Goal: Information Seeking & Learning: Check status

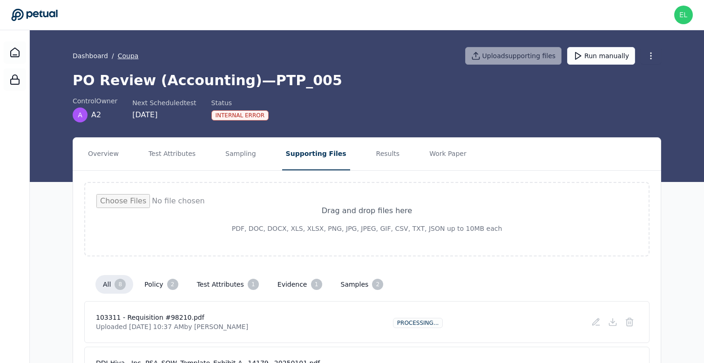
click at [127, 60] on button "Coupa" at bounding box center [128, 55] width 21 height 9
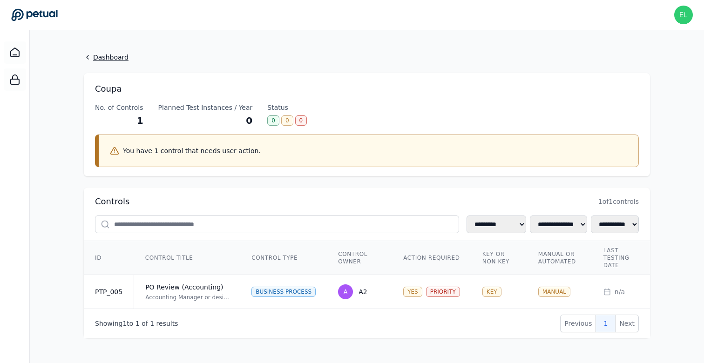
click at [108, 55] on link "Dashboard" at bounding box center [367, 57] width 566 height 9
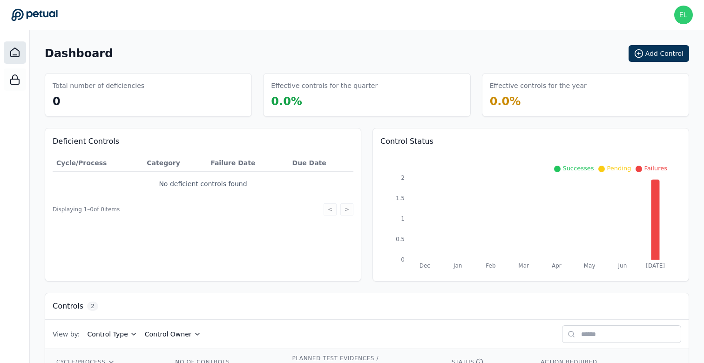
scroll to position [81, 0]
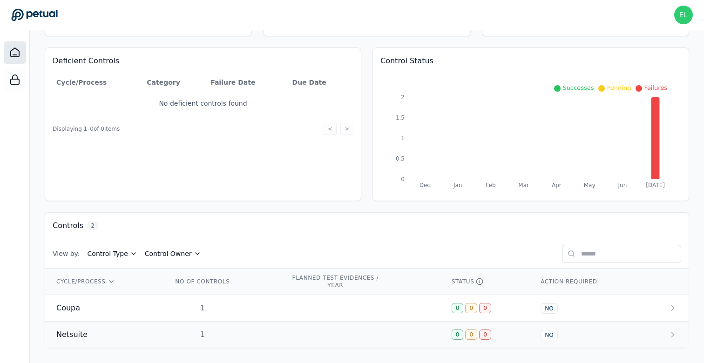
click at [80, 334] on span "Netsuite" at bounding box center [71, 334] width 31 height 11
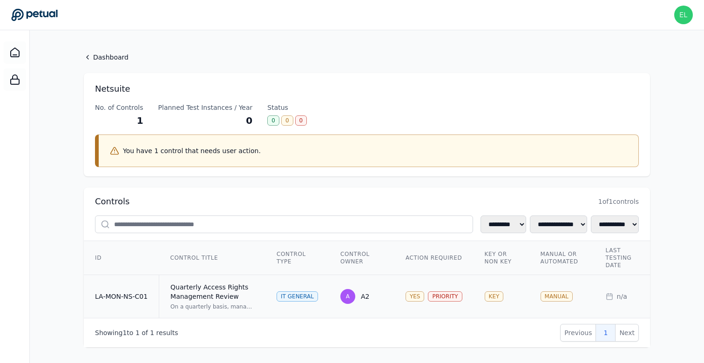
click at [111, 297] on td "LA-MON-NS-C01" at bounding box center [121, 296] width 75 height 43
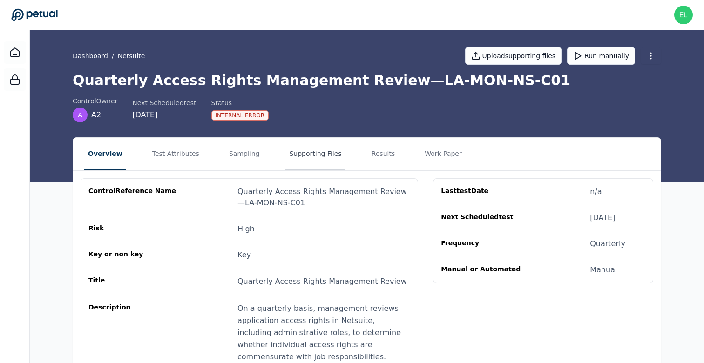
click at [303, 154] on button "Supporting Files" at bounding box center [315, 154] width 60 height 33
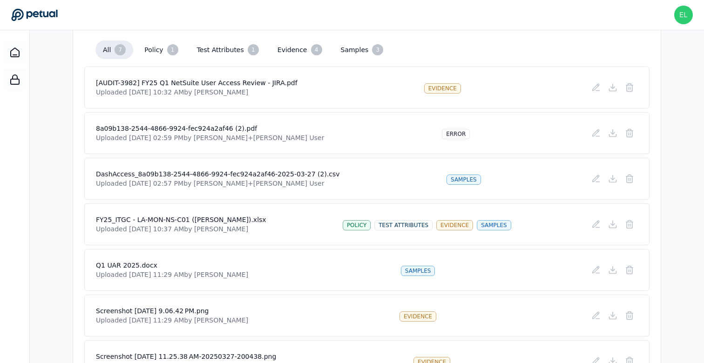
scroll to position [242, 0]
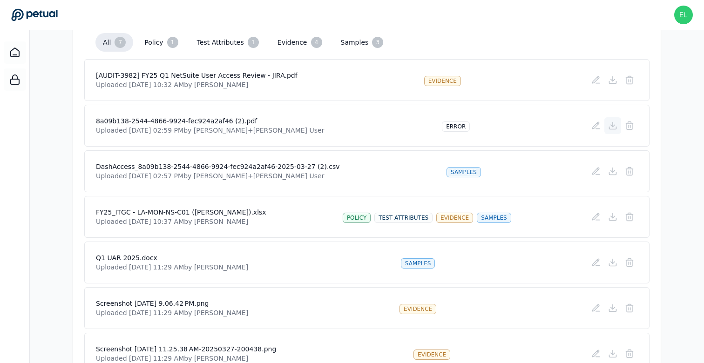
click at [609, 127] on icon at bounding box center [612, 125] width 9 height 9
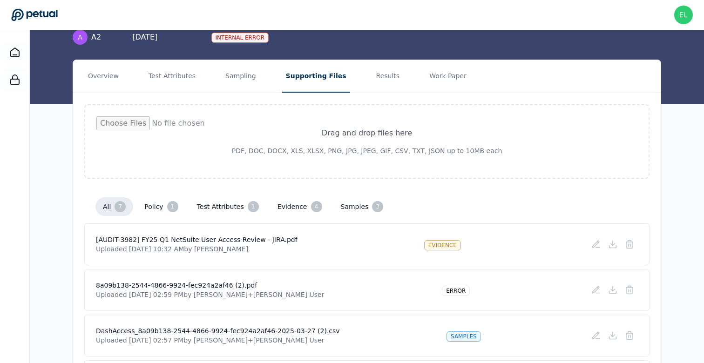
scroll to position [0, 0]
